Goal: Task Accomplishment & Management: Manage account settings

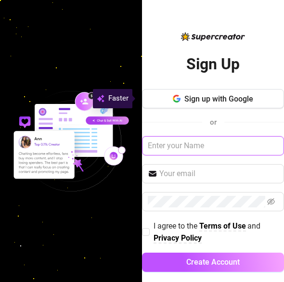
click at [187, 144] on input "text" at bounding box center [213, 145] width 142 height 19
click at [192, 150] on input "text" at bounding box center [213, 145] width 142 height 19
type input "B"
type input "[EMAIL_ADDRESS][DOMAIN_NAME]"
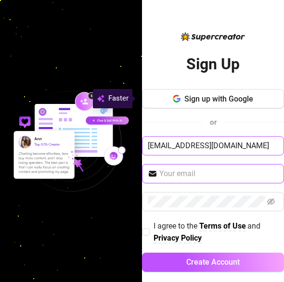
scroll to position [9, 0]
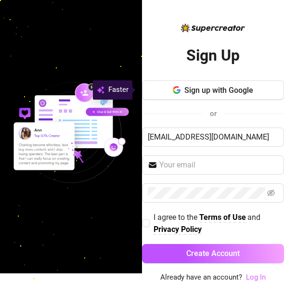
click at [248, 276] on link "Log In" at bounding box center [256, 277] width 20 height 9
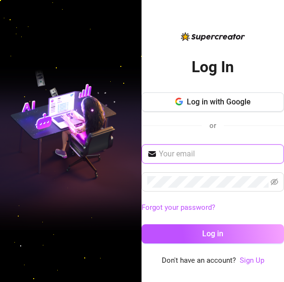
click at [205, 154] on input "text" at bounding box center [218, 154] width 119 height 12
type input "[EMAIL_ADDRESS][DOMAIN_NAME]"
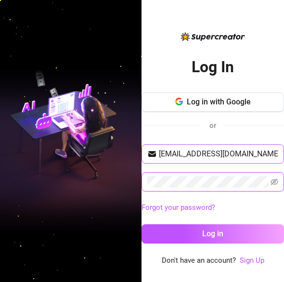
click at [141, 224] on button "Log in" at bounding box center [212, 233] width 142 height 19
